Goal: Task Accomplishment & Management: Manage account settings

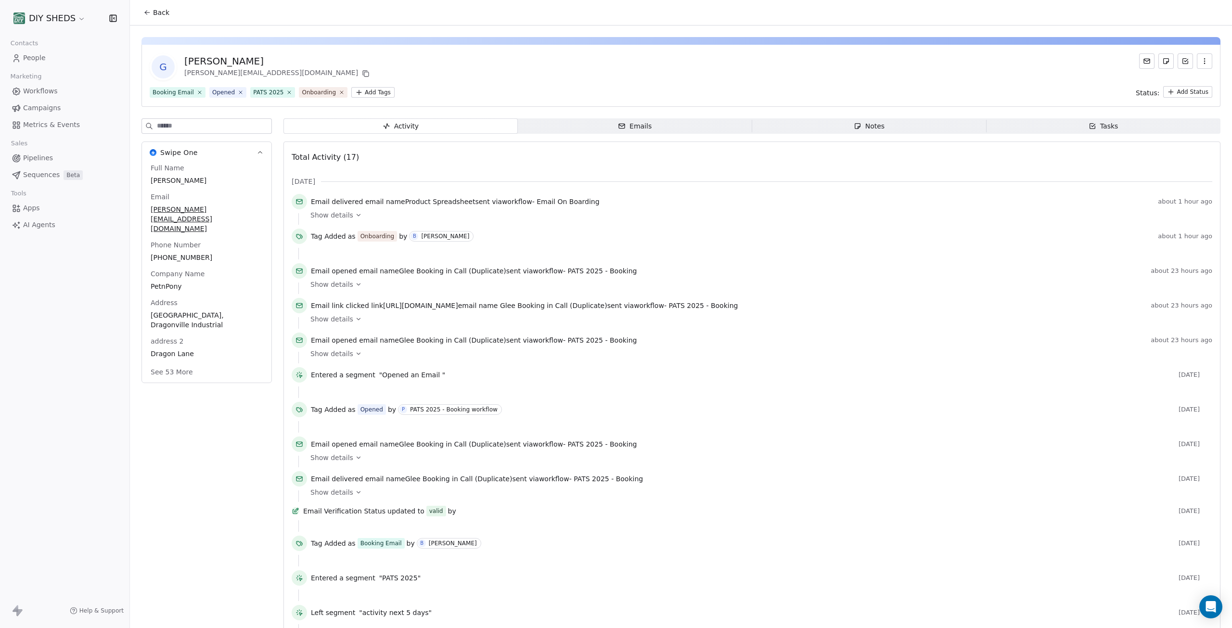
click at [42, 57] on span "People" at bounding box center [34, 58] width 23 height 10
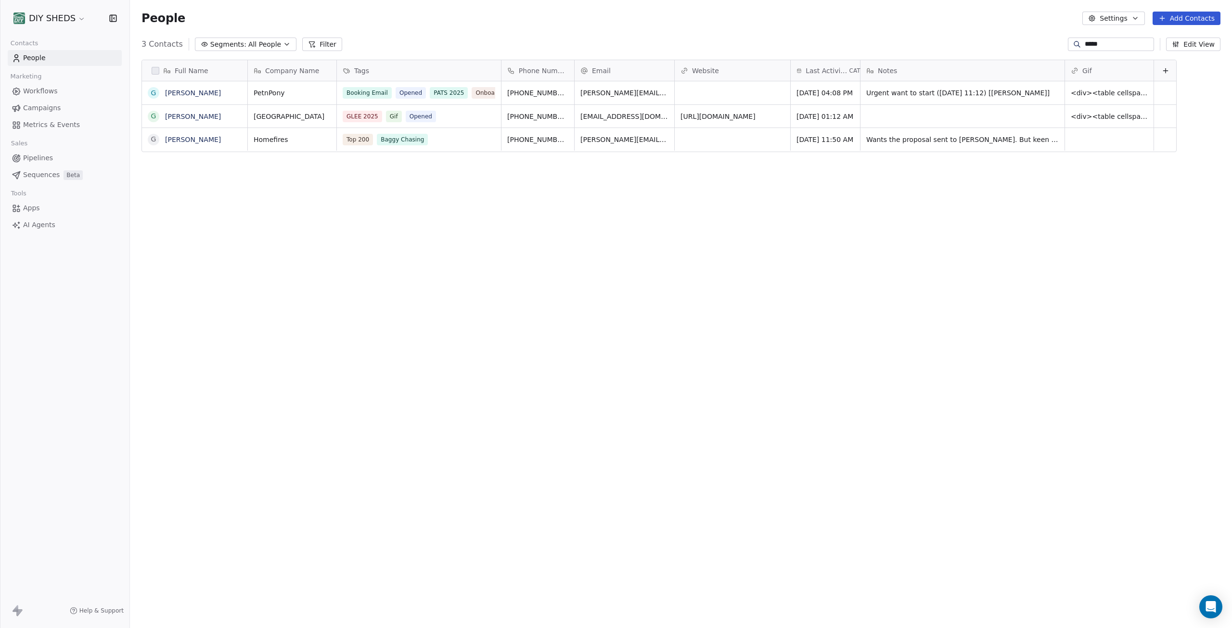
scroll to position [546, 1095]
drag, startPoint x: 1112, startPoint y: 44, endPoint x: 1062, endPoint y: 47, distance: 50.6
click at [1068, 47] on div "*****" at bounding box center [1111, 44] width 86 height 13
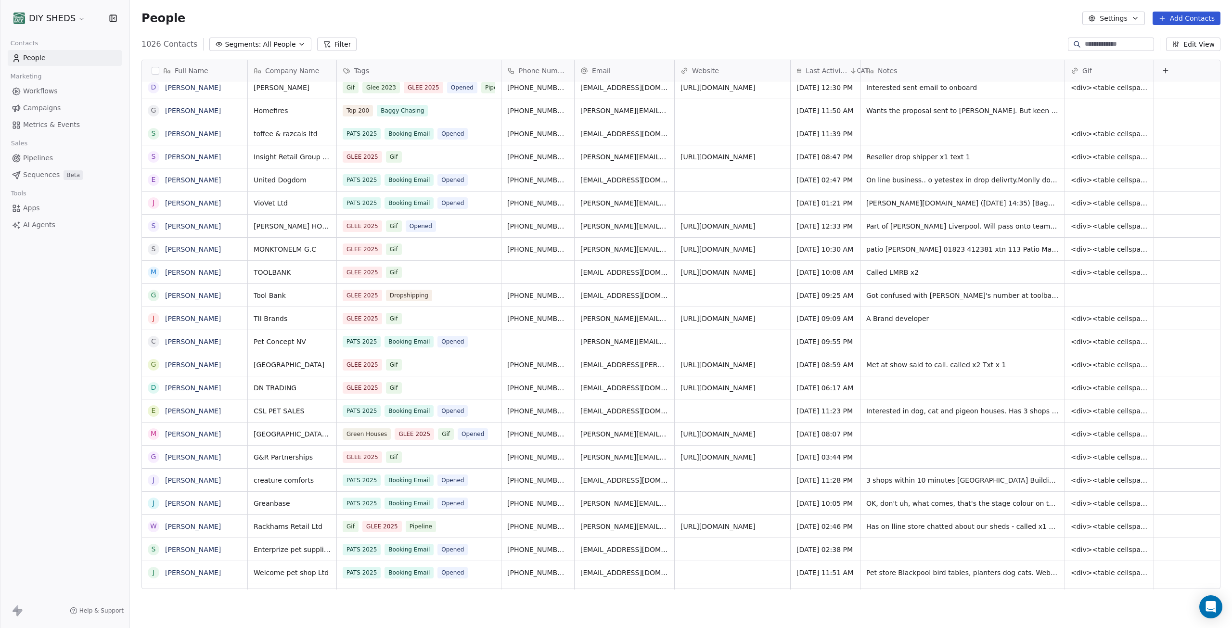
scroll to position [0, 0]
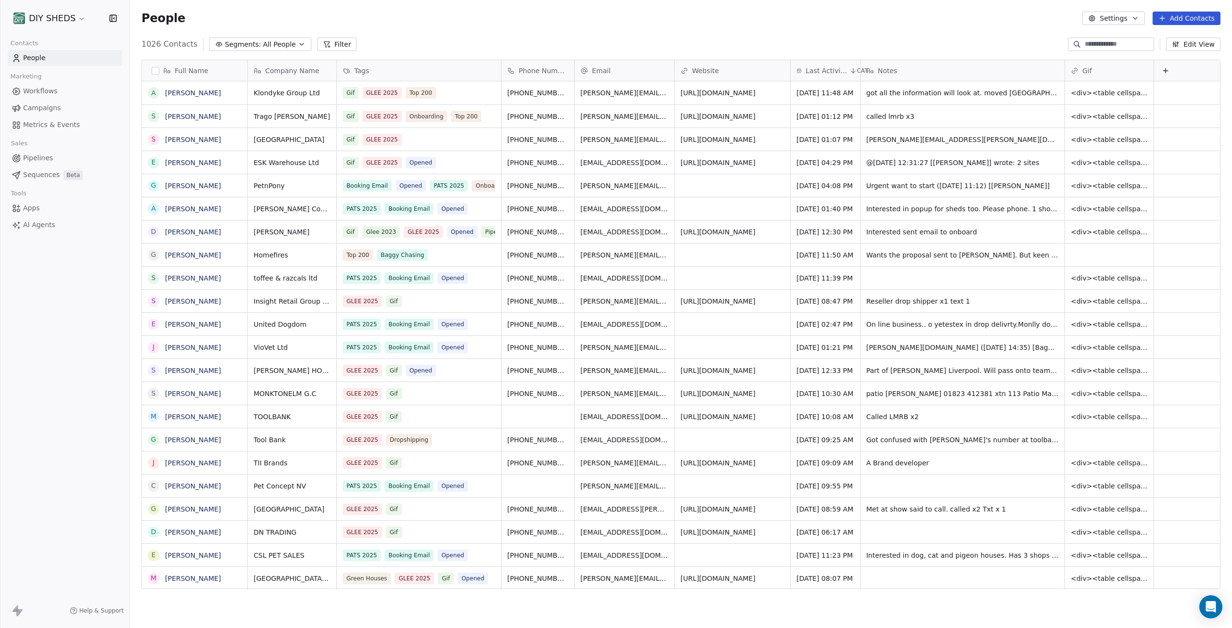
click at [1102, 43] on input at bounding box center [1118, 44] width 67 height 10
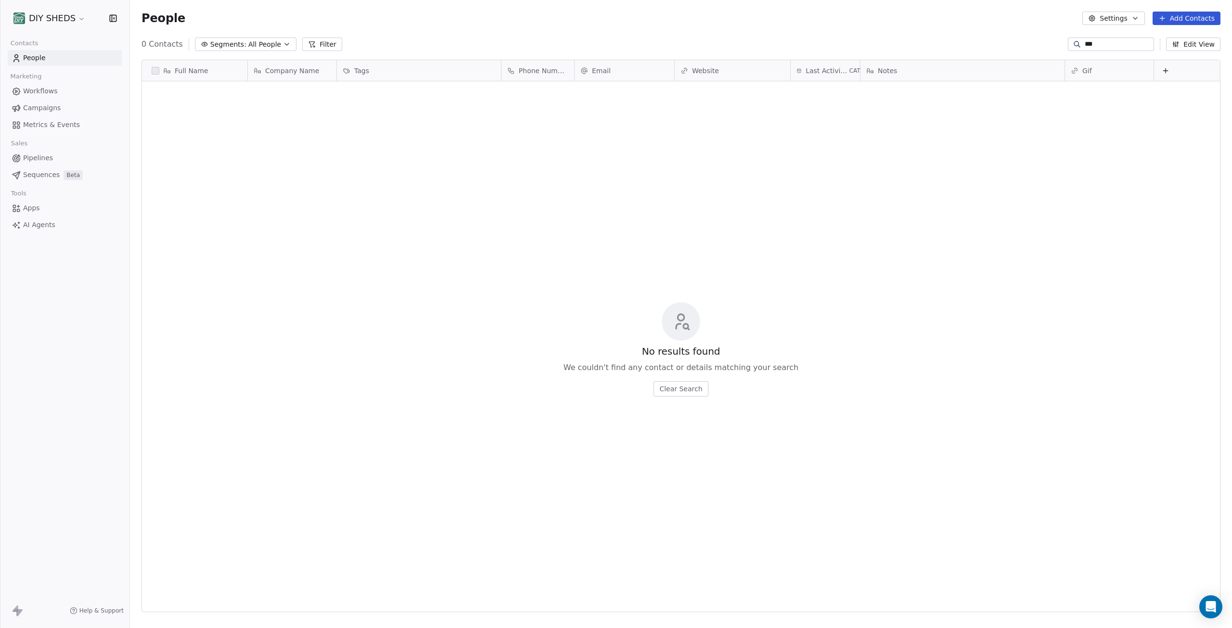
scroll to position [546, 1095]
type input "*****"
drag, startPoint x: 1103, startPoint y: 43, endPoint x: 1067, endPoint y: 45, distance: 35.6
click at [1068, 45] on div "*****" at bounding box center [1111, 44] width 86 height 13
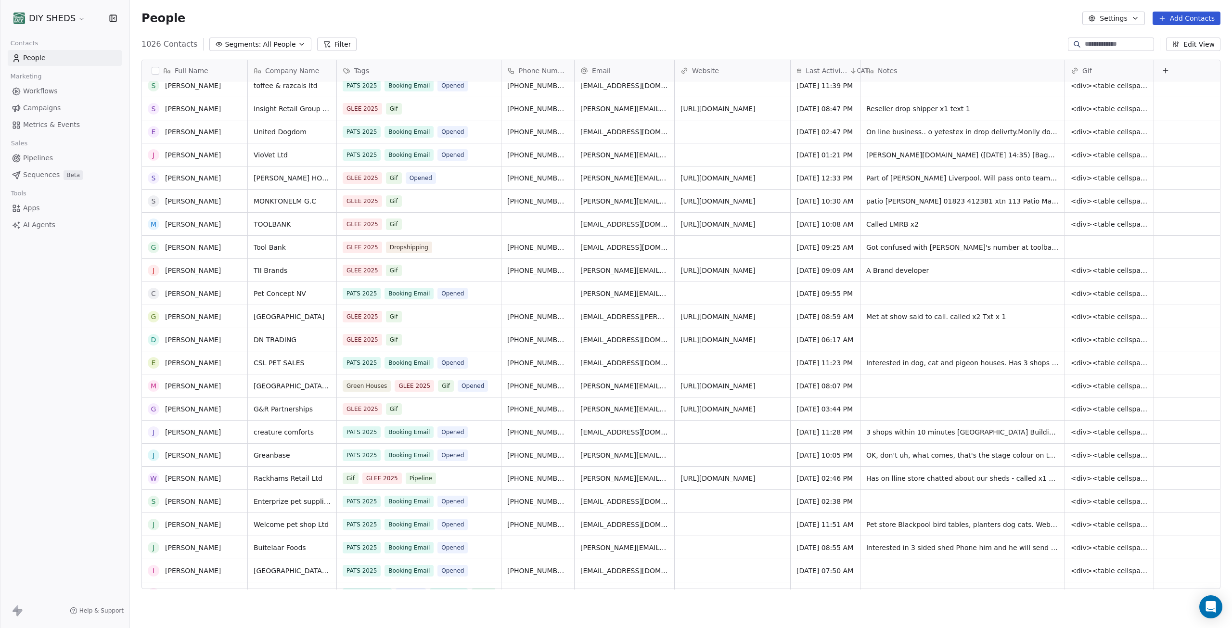
scroll to position [0, 0]
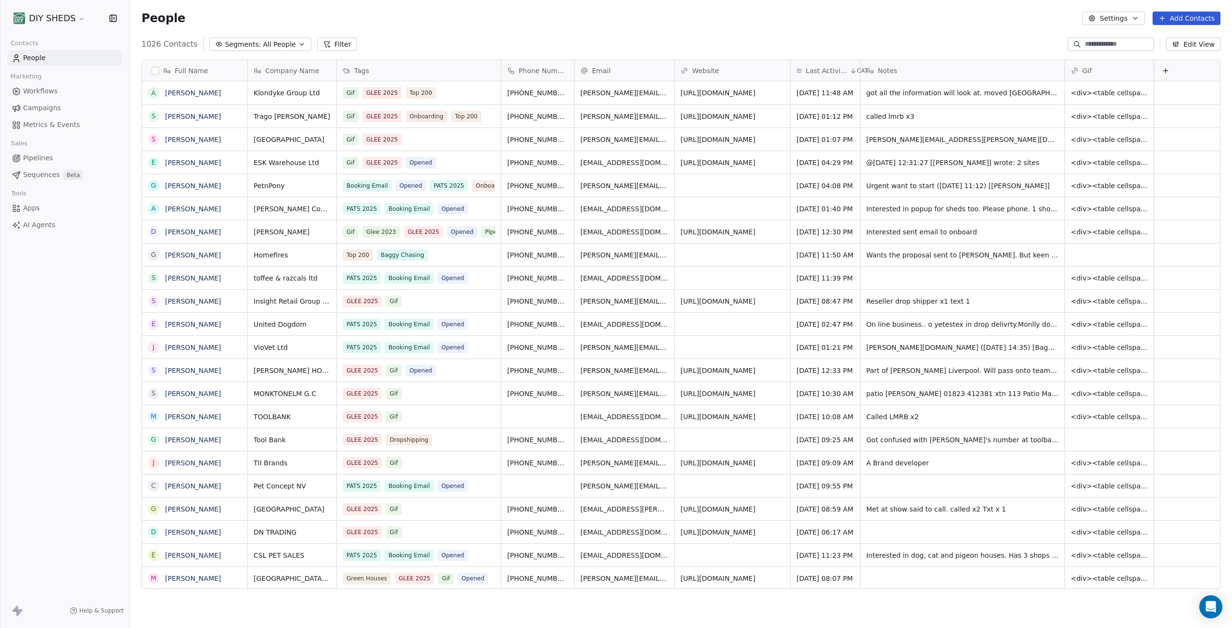
drag, startPoint x: 488, startPoint y: 18, endPoint x: 495, endPoint y: 19, distance: 6.8
click at [495, 19] on div "People Settings Add Contacts" at bounding box center [680, 18] width 1079 height 13
click at [959, 24] on div "People Settings Add Contacts" at bounding box center [680, 18] width 1079 height 13
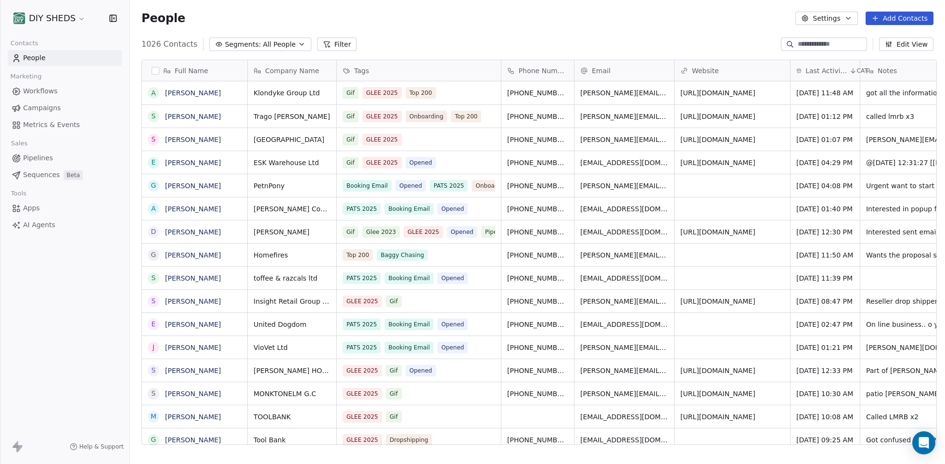
scroll to position [401, 808]
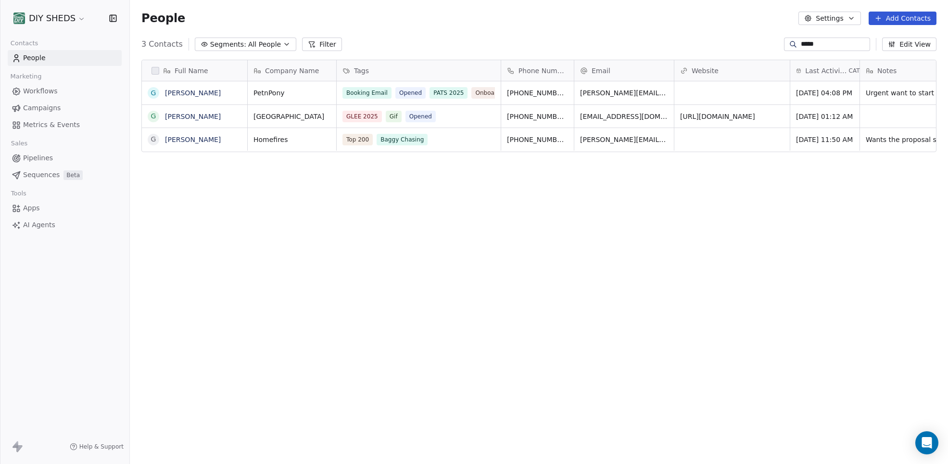
scroll to position [401, 811]
